Goal: Information Seeking & Learning: Learn about a topic

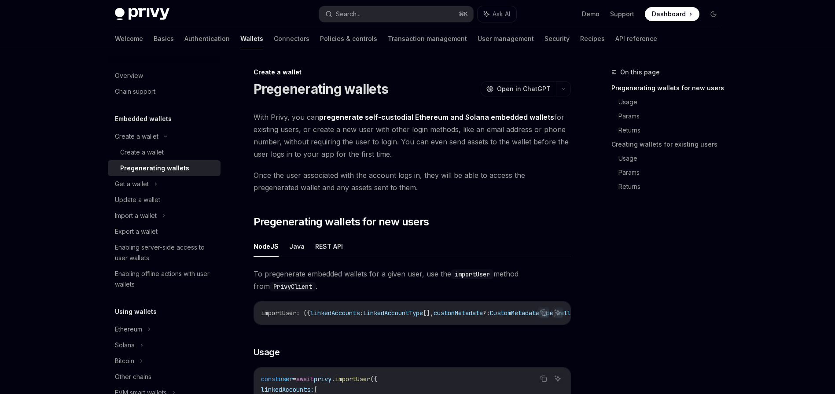
scroll to position [5, 0]
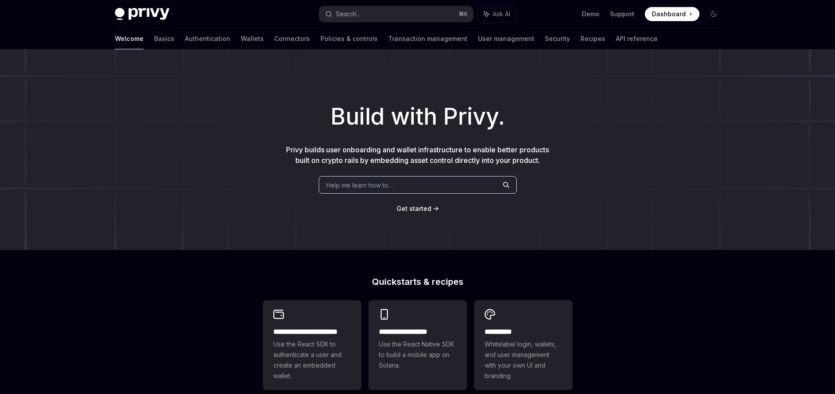
click at [159, 19] on img at bounding box center [142, 14] width 55 height 12
click at [160, 10] on img at bounding box center [142, 14] width 55 height 12
click at [241, 39] on link "Wallets" at bounding box center [252, 38] width 23 height 21
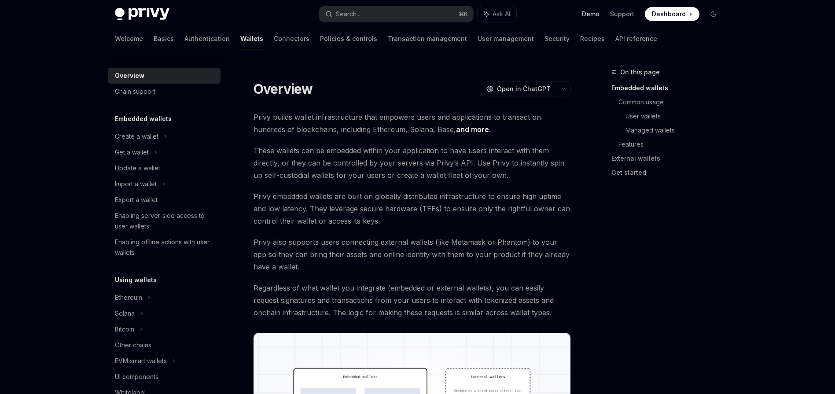
click at [590, 15] on link "Demo" at bounding box center [591, 14] width 18 height 9
click at [139, 16] on img at bounding box center [142, 14] width 55 height 12
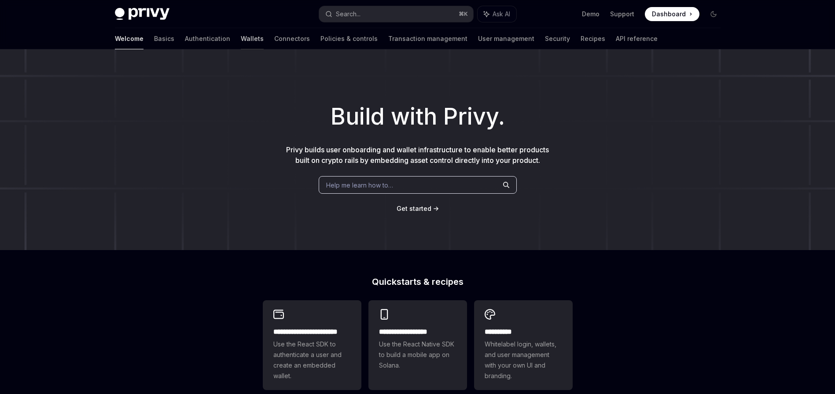
click at [241, 39] on link "Wallets" at bounding box center [252, 38] width 23 height 21
type textarea "*"
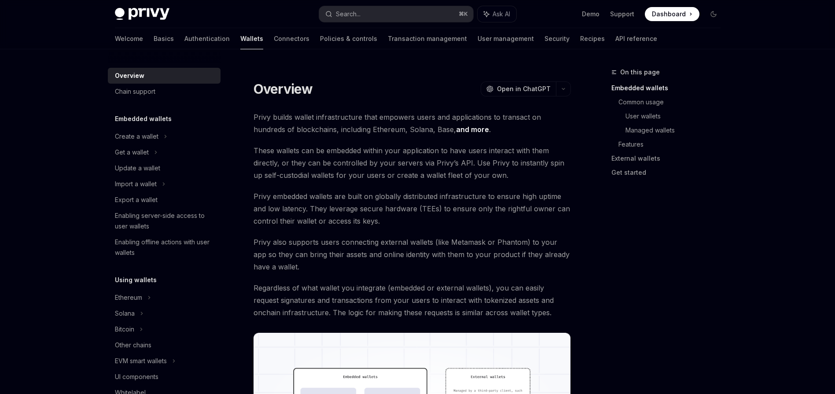
click at [663, 18] on span "Dashboard" at bounding box center [669, 14] width 34 height 9
